Goal: Obtain resource: Download file/media

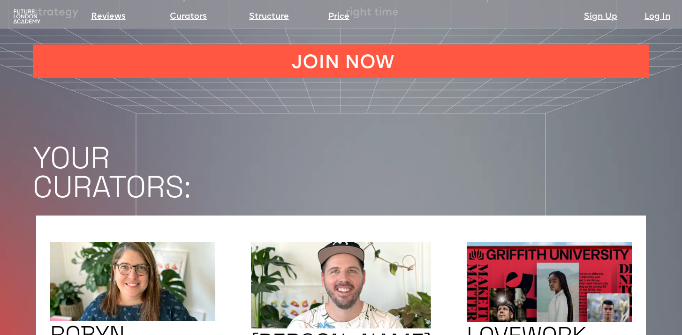
scroll to position [1619, 0]
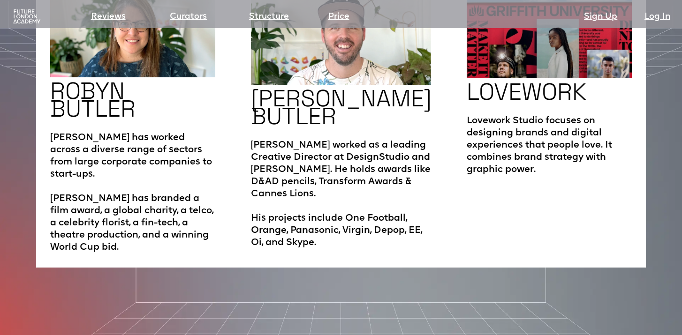
click at [25, 11] on img at bounding box center [27, 16] width 30 height 15
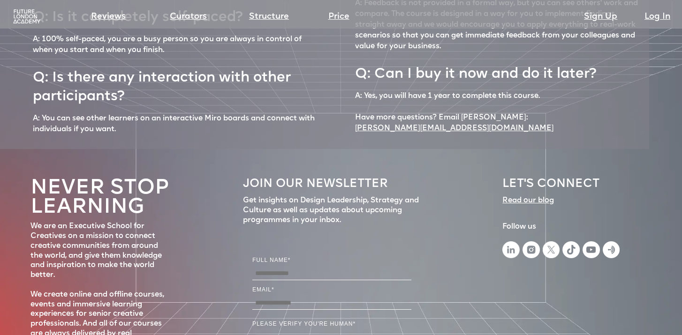
scroll to position [4242, 0]
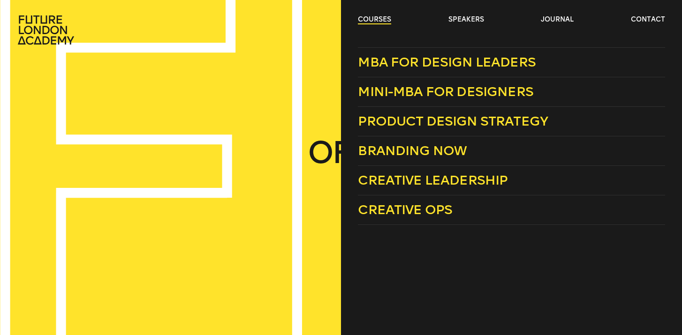
click at [376, 20] on link "courses" at bounding box center [374, 19] width 33 height 9
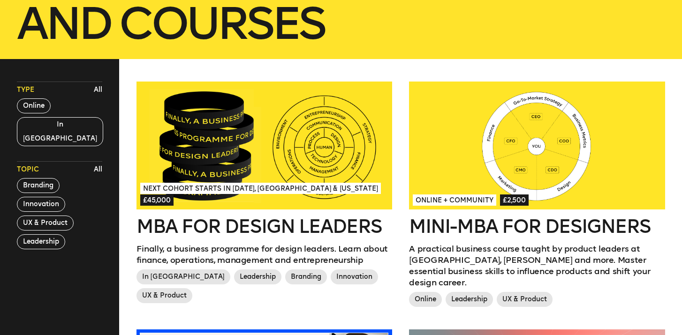
scroll to position [220, 0]
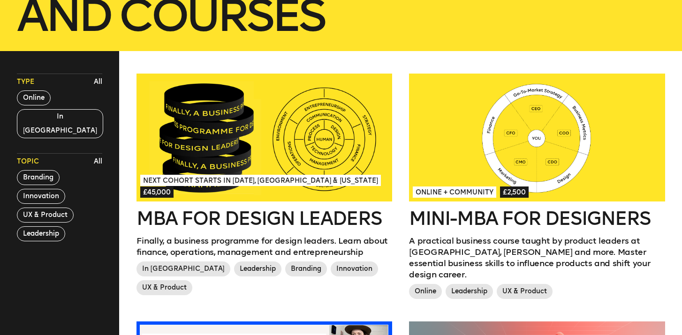
click at [326, 158] on div at bounding box center [264, 138] width 256 height 128
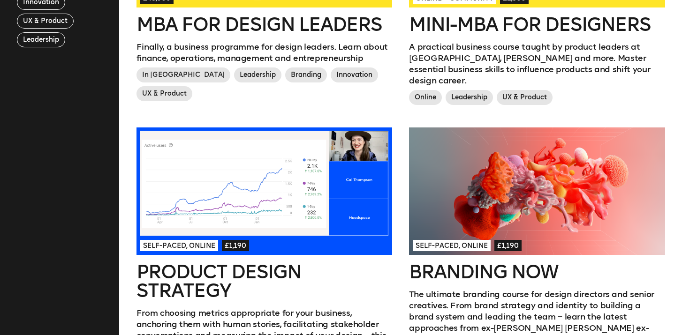
scroll to position [262, 0]
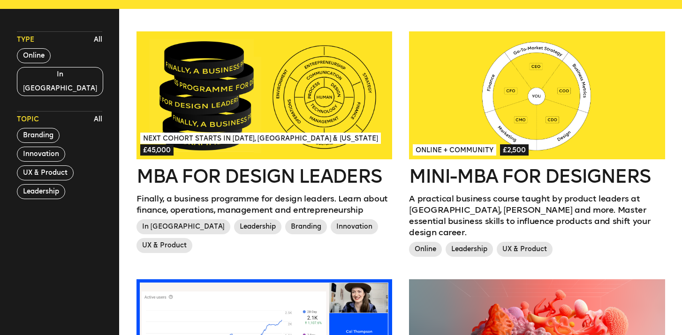
click at [466, 125] on div at bounding box center [537, 95] width 256 height 128
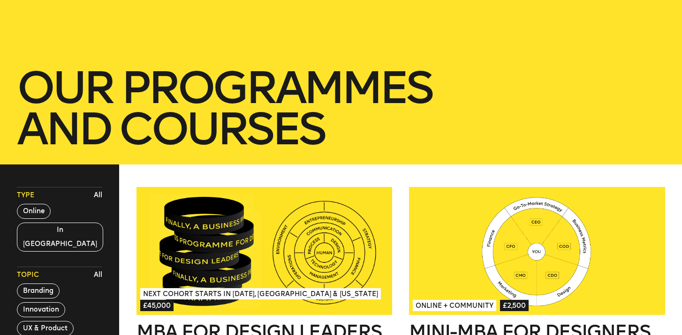
scroll to position [283, 0]
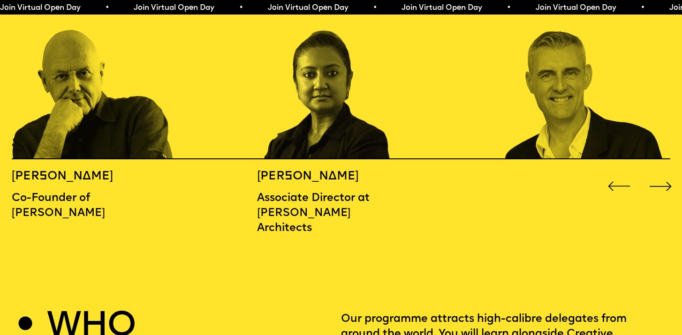
scroll to position [1124, 0]
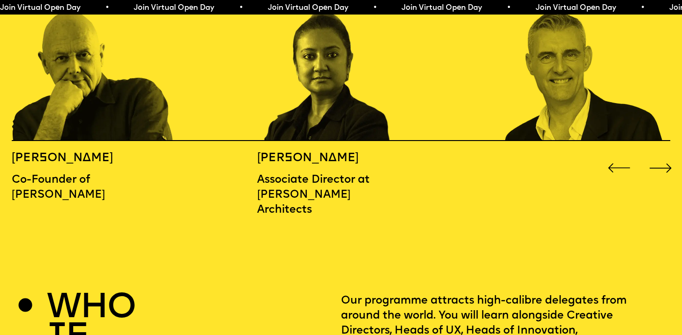
click at [661, 155] on div "Next slide" at bounding box center [660, 168] width 27 height 27
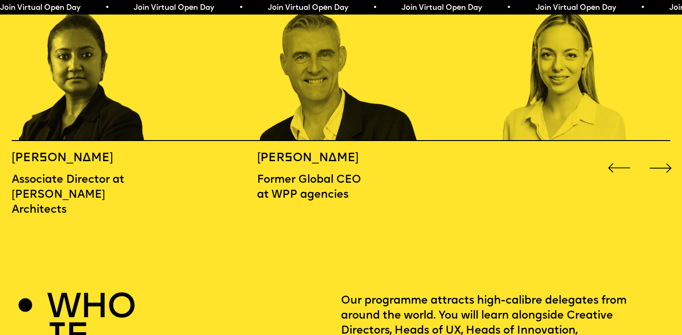
click at [662, 155] on div "Next slide" at bounding box center [660, 168] width 27 height 27
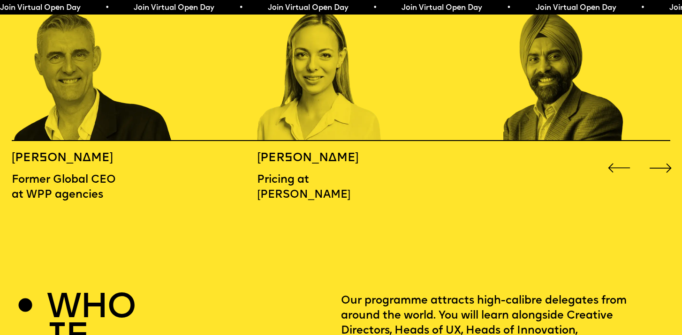
click at [662, 155] on div "Next slide" at bounding box center [660, 168] width 27 height 27
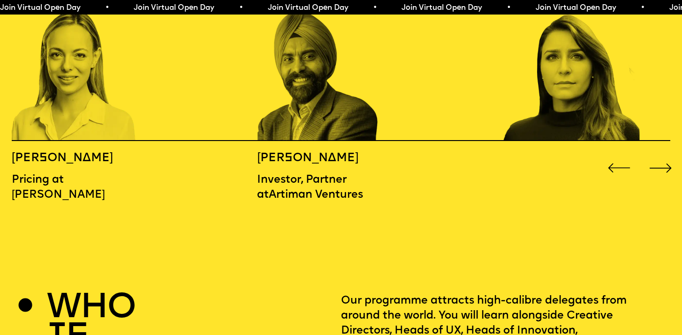
click at [664, 155] on div "Next slide" at bounding box center [660, 168] width 27 height 27
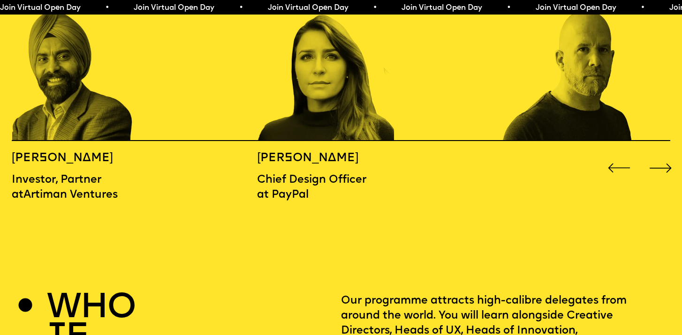
click at [664, 155] on div "Next slide" at bounding box center [660, 168] width 27 height 27
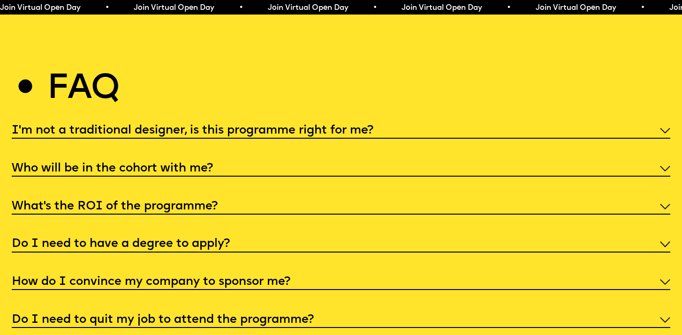
scroll to position [3448, 0]
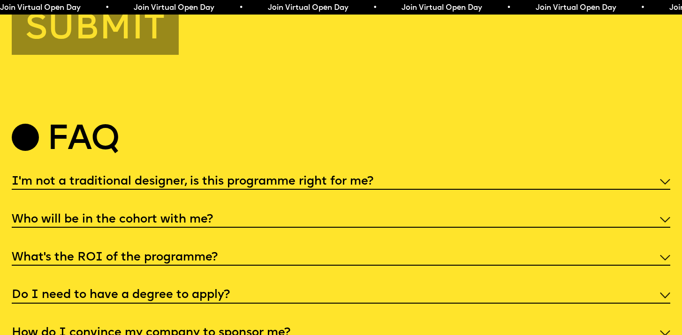
click at [608, 178] on div "I'm not a traditional designer, is this programme right for me?" at bounding box center [341, 181] width 658 height 17
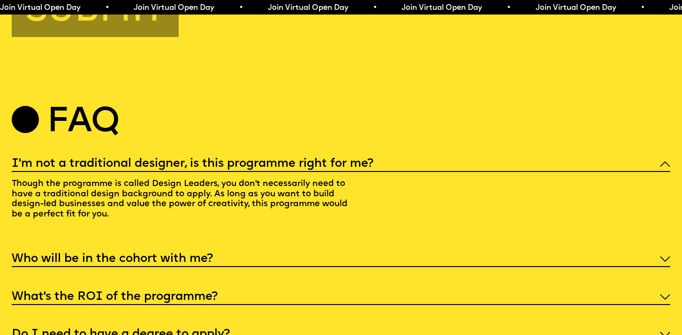
scroll to position [3472, 0]
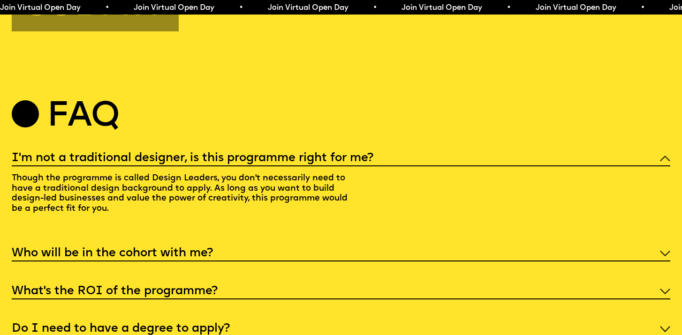
click at [592, 248] on div "Who will be in the cohort with me?" at bounding box center [341, 252] width 658 height 17
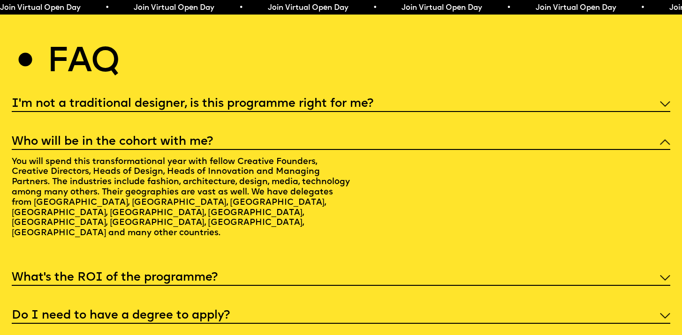
scroll to position [3529, 0]
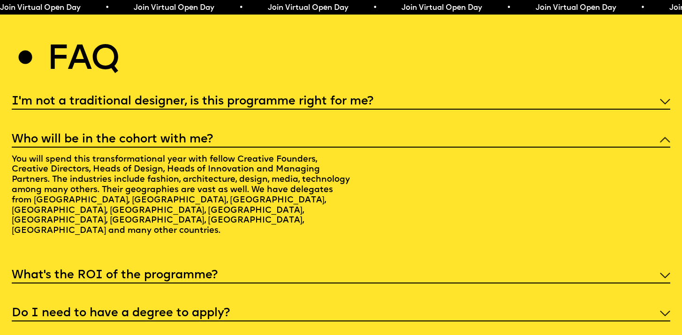
click at [574, 266] on div "What’s the ROI of the programme?" at bounding box center [341, 274] width 658 height 17
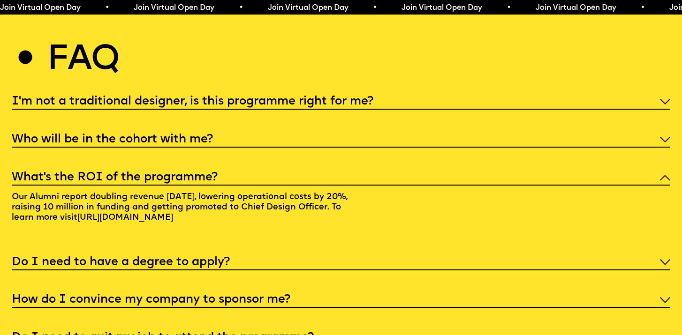
click at [557, 253] on div "Do I need to have a degree to apply?" at bounding box center [341, 261] width 658 height 17
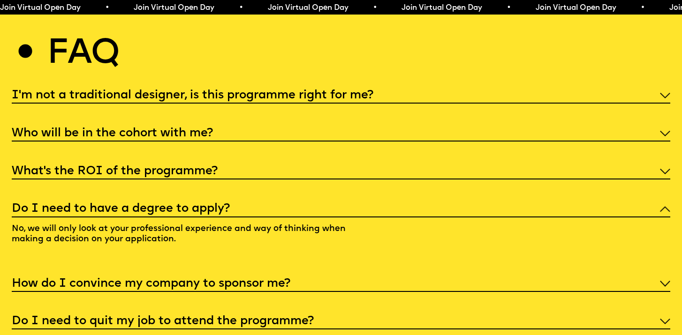
scroll to position [3537, 0]
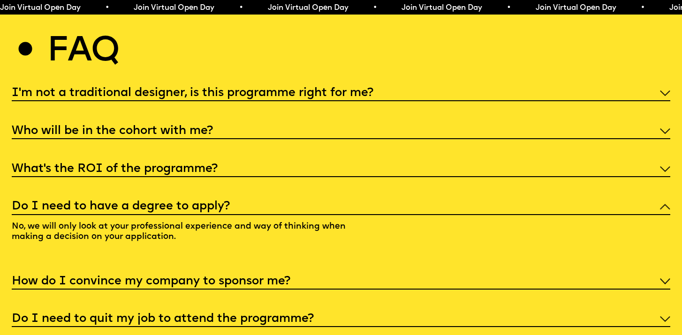
click at [554, 272] on div "How do I convince my company to sponsor me?" at bounding box center [341, 280] width 658 height 17
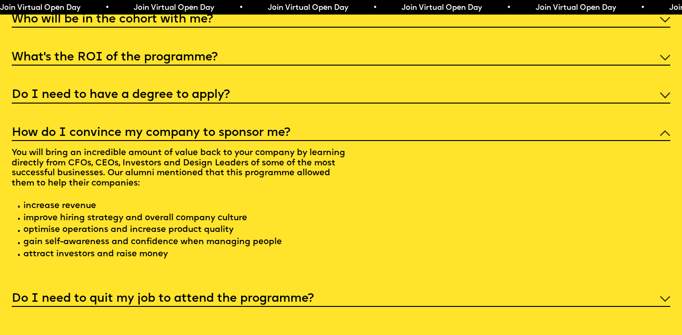
scroll to position [3651, 0]
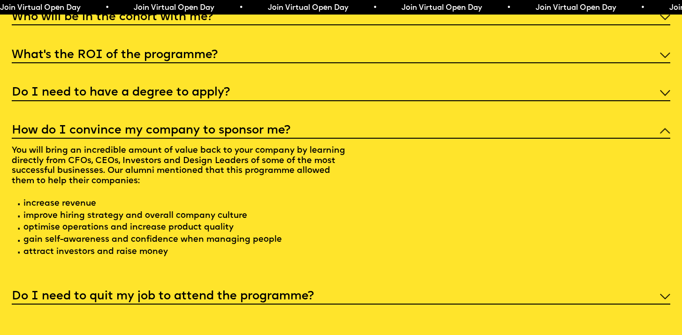
click at [549, 291] on div "Do I need to quit my job to attend the programme?" at bounding box center [341, 295] width 658 height 17
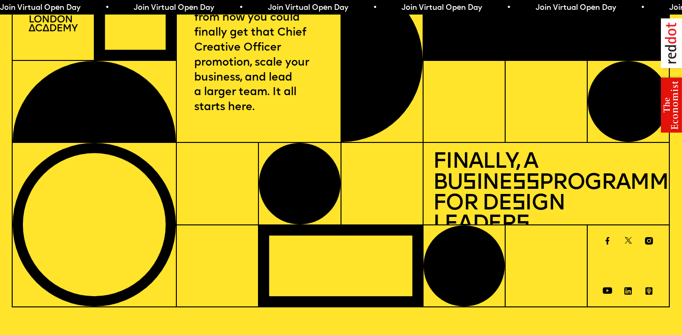
scroll to position [0, 0]
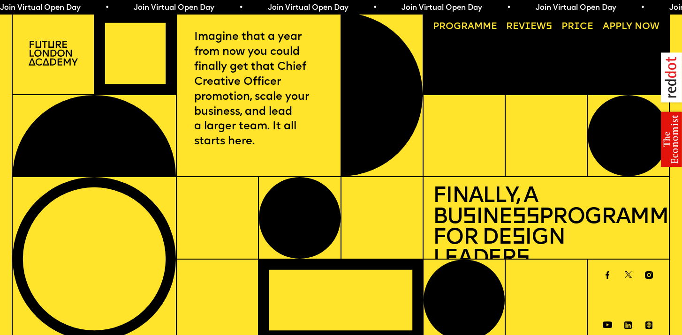
click at [476, 28] on link "Progr a mme" at bounding box center [465, 26] width 74 height 19
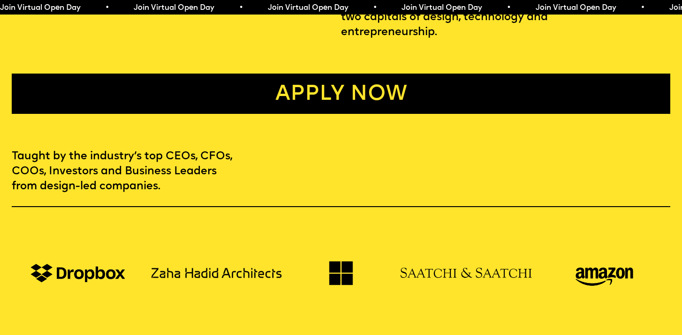
scroll to position [443, 0]
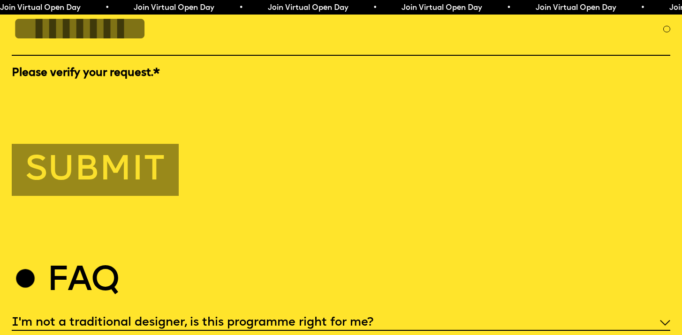
scroll to position [2900, 0]
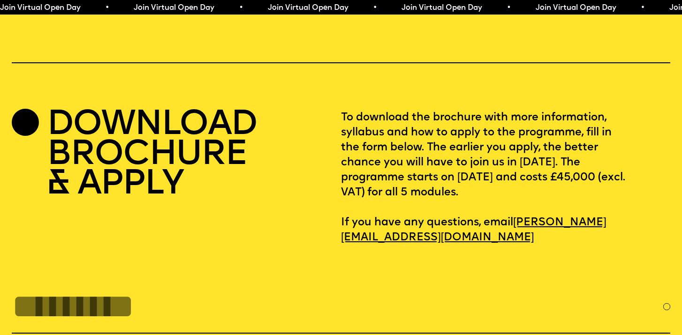
click at [123, 111] on h2 "DOWNLOAD BROCHURE & APPLY" at bounding box center [152, 156] width 210 height 90
click at [156, 290] on input "FULL NAME" at bounding box center [337, 307] width 651 height 38
type input "**********"
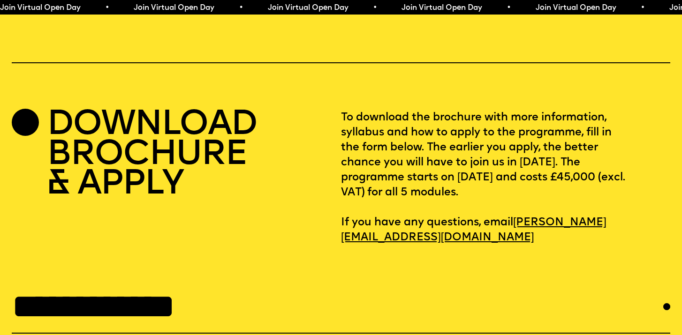
select select "***"
type input "********"
type input "**********"
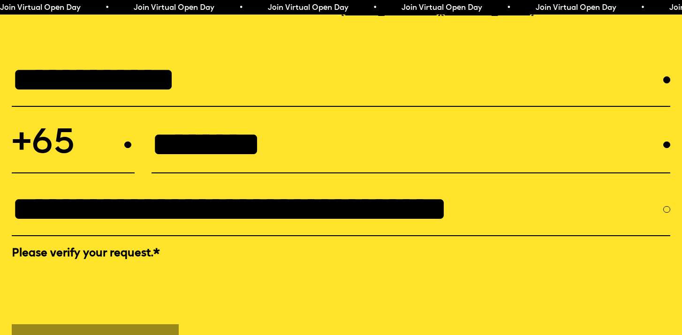
scroll to position [3191, 0]
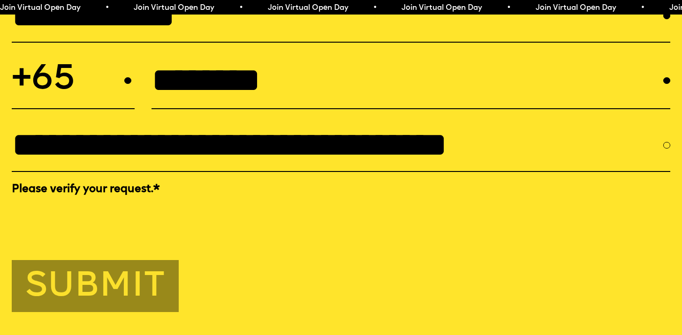
click at [100, 290] on button "Submit" at bounding box center [95, 286] width 167 height 52
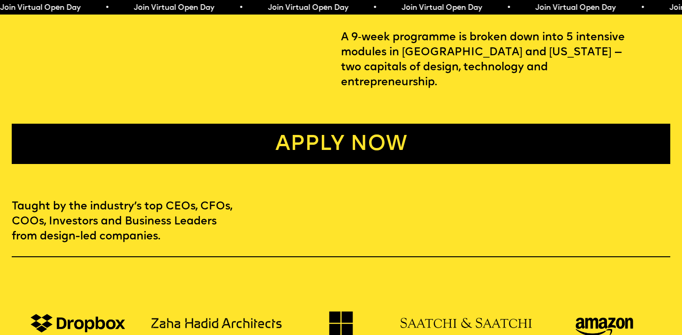
scroll to position [0, 0]
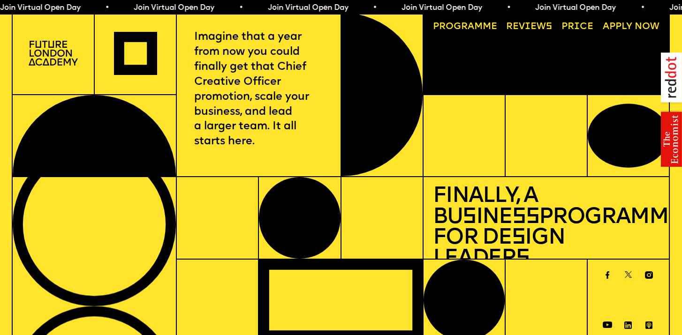
click at [61, 63] on img at bounding box center [53, 53] width 49 height 25
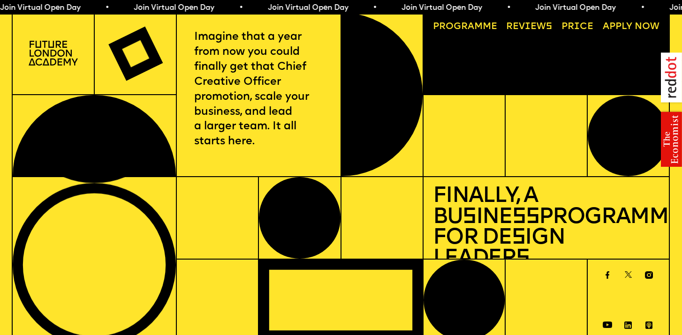
click at [50, 54] on img at bounding box center [53, 53] width 49 height 25
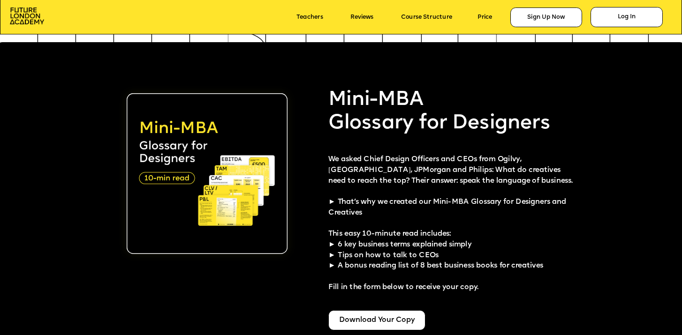
scroll to position [1745, 0]
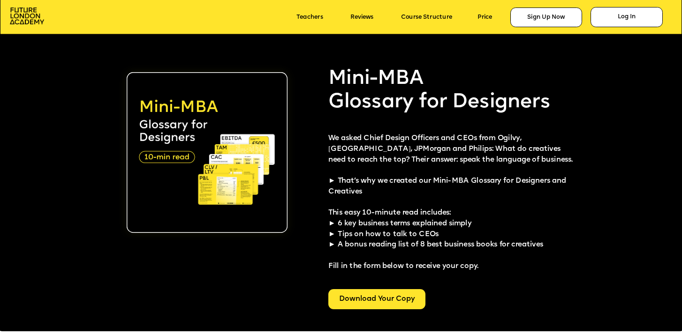
click at [351, 301] on div "Download Your Copy" at bounding box center [376, 299] width 97 height 20
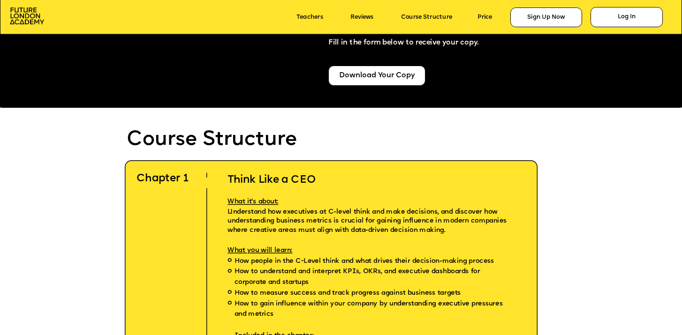
scroll to position [1969, 0]
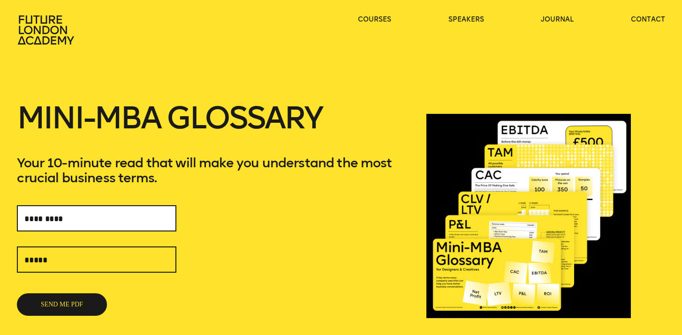
click at [117, 221] on input "text" at bounding box center [96, 218] width 159 height 26
type input "**********"
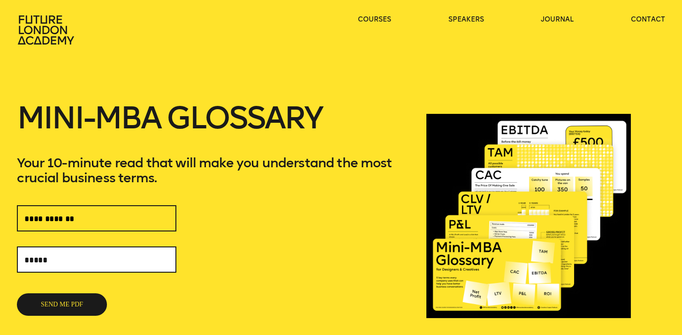
click at [81, 257] on input "text" at bounding box center [96, 260] width 159 height 26
type input "**********"
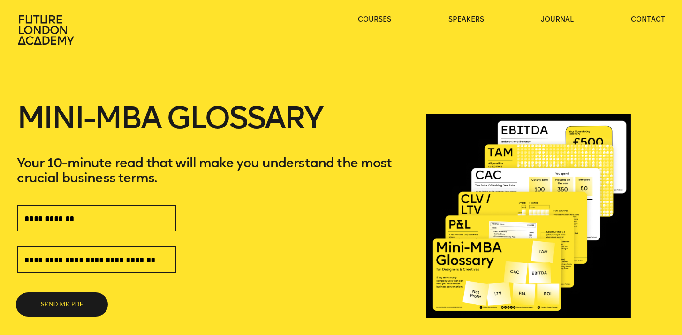
click at [61, 306] on button "SEND ME PDF" at bounding box center [62, 305] width 90 height 23
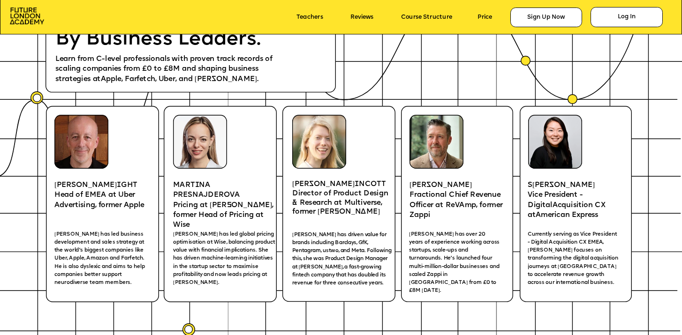
scroll to position [1318, 0]
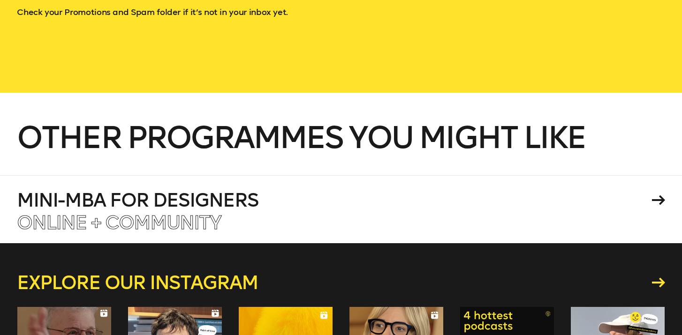
scroll to position [279, 0]
